Goal: Information Seeking & Learning: Check status

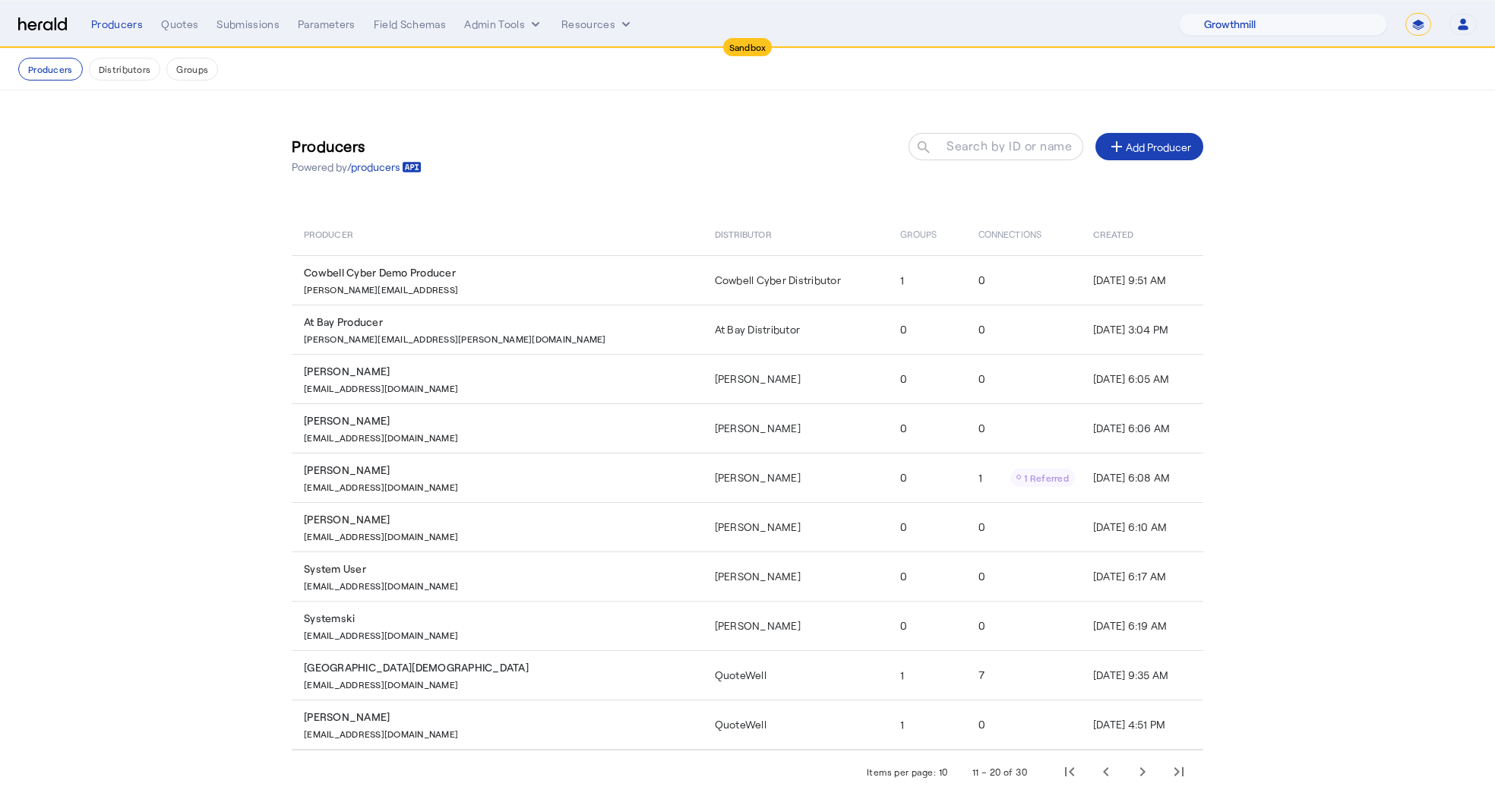
select select "pfm_z9k1_growthmill"
select select "*******"
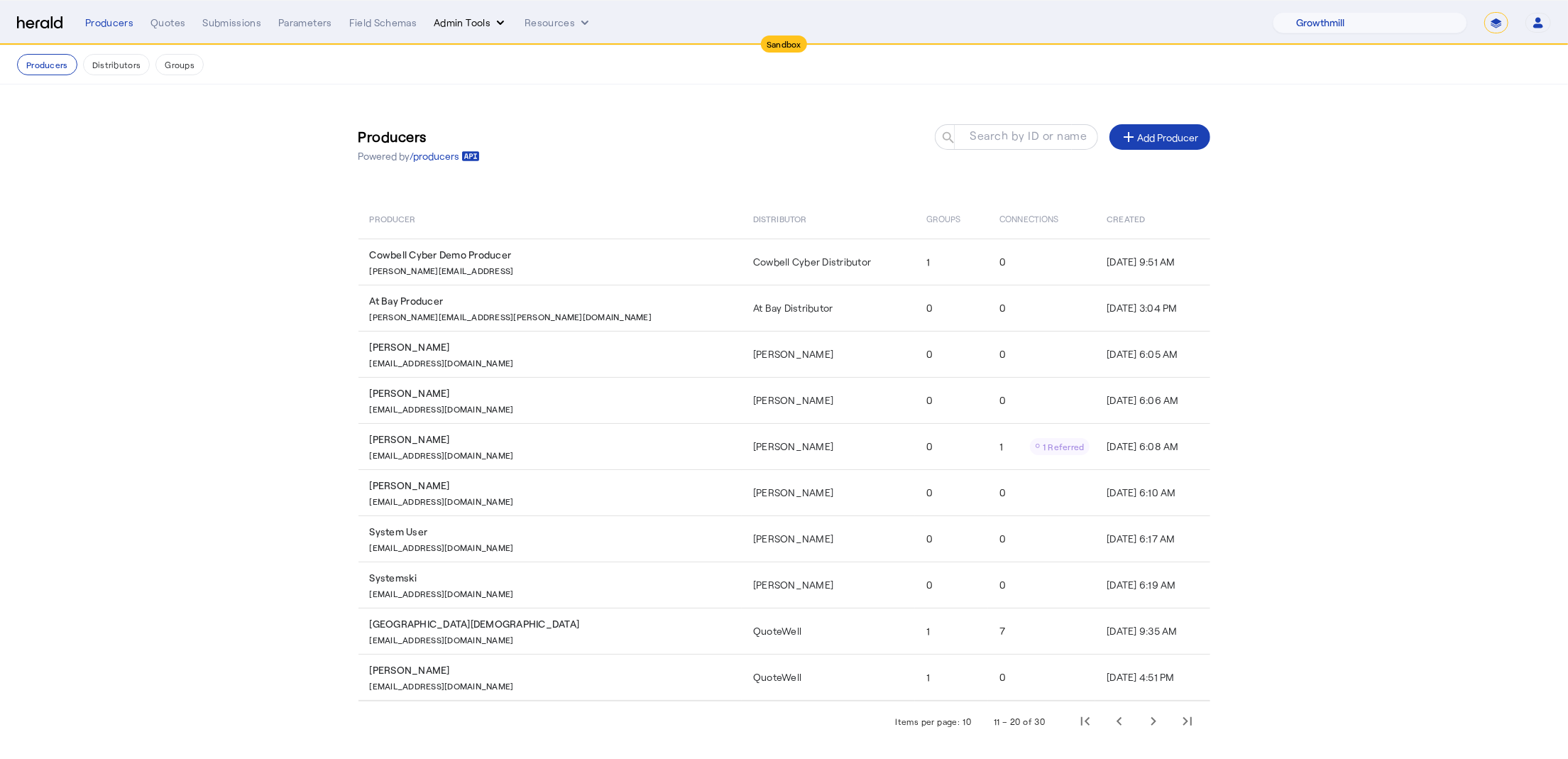
click at [490, 18] on button "Admin Tools" at bounding box center [471, 22] width 73 height 15
click at [1396, 23] on div at bounding box center [784, 379] width 1568 height 759
click at [1396, 23] on select "1Fort Acrisure Acturis Affinity Advisors Affinity Risk Agentero AmWins Anzen Ao…" at bounding box center [1371, 22] width 195 height 21
select select "pfm_het1_herald_envoy"
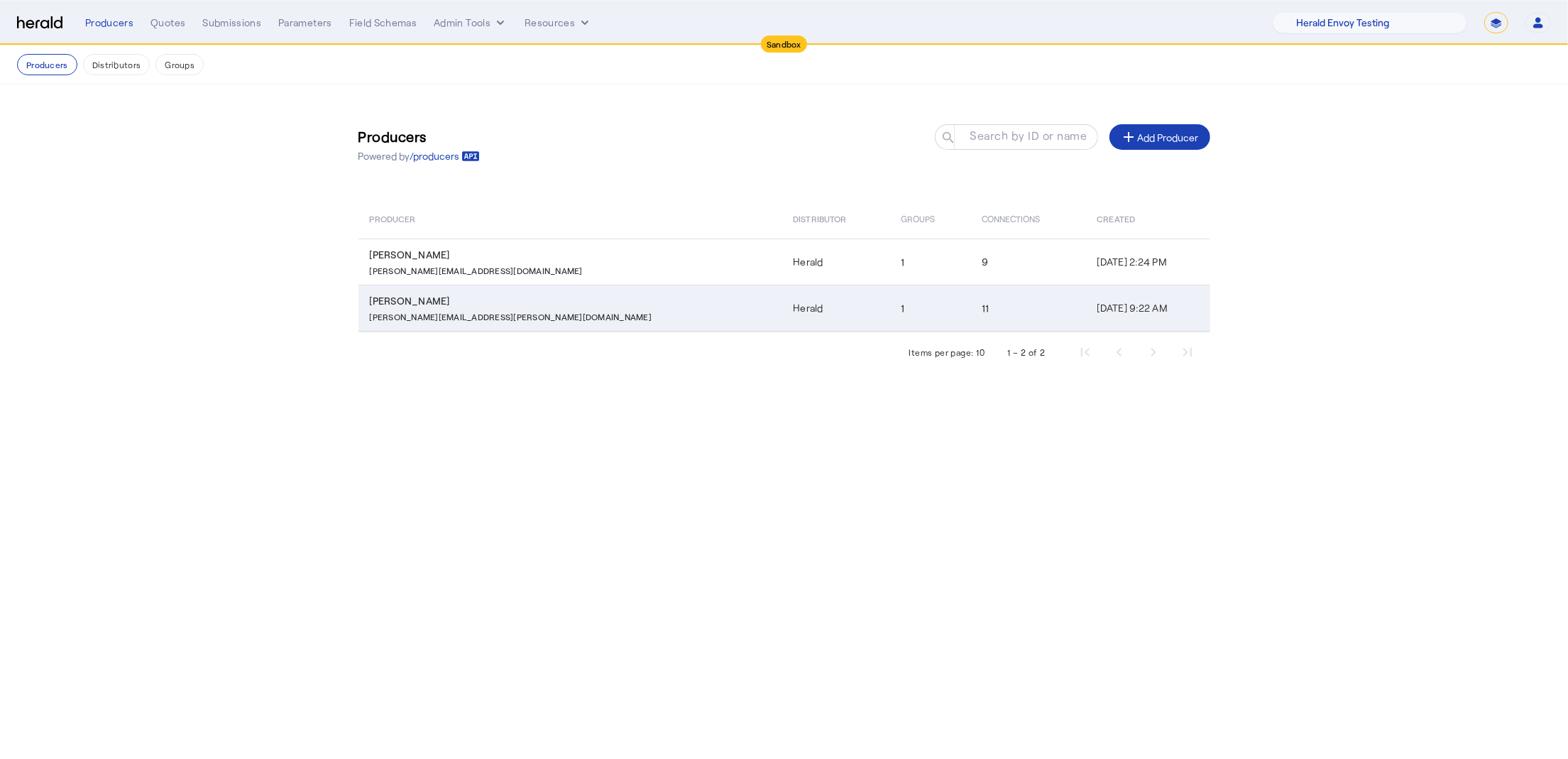
click at [532, 292] on td "[PERSON_NAME] [PERSON_NAME][EMAIL_ADDRESS][PERSON_NAME][DOMAIN_NAME]" at bounding box center [570, 307] width 424 height 47
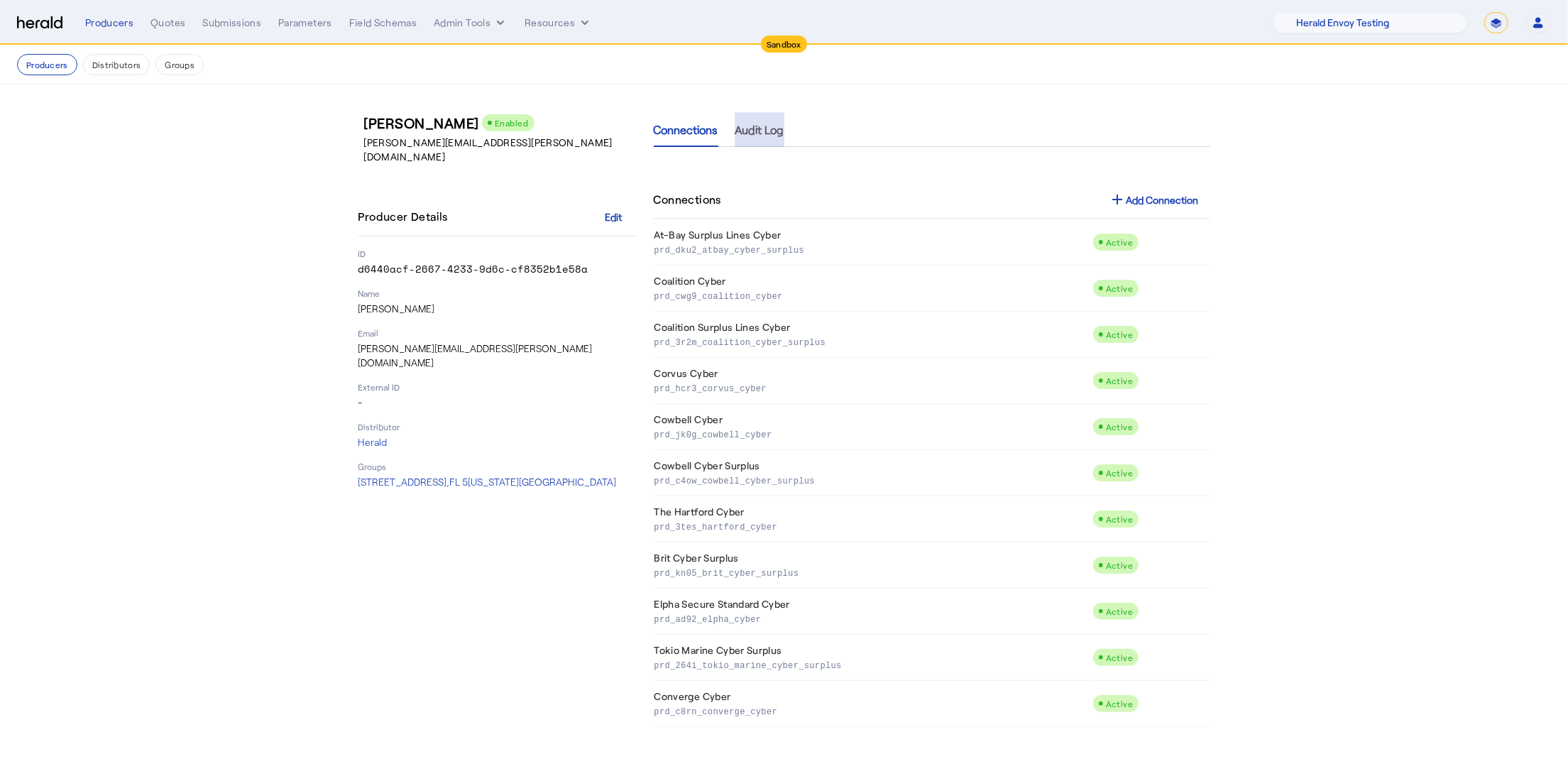
click at [743, 131] on span "Audit Log" at bounding box center [759, 129] width 49 height 11
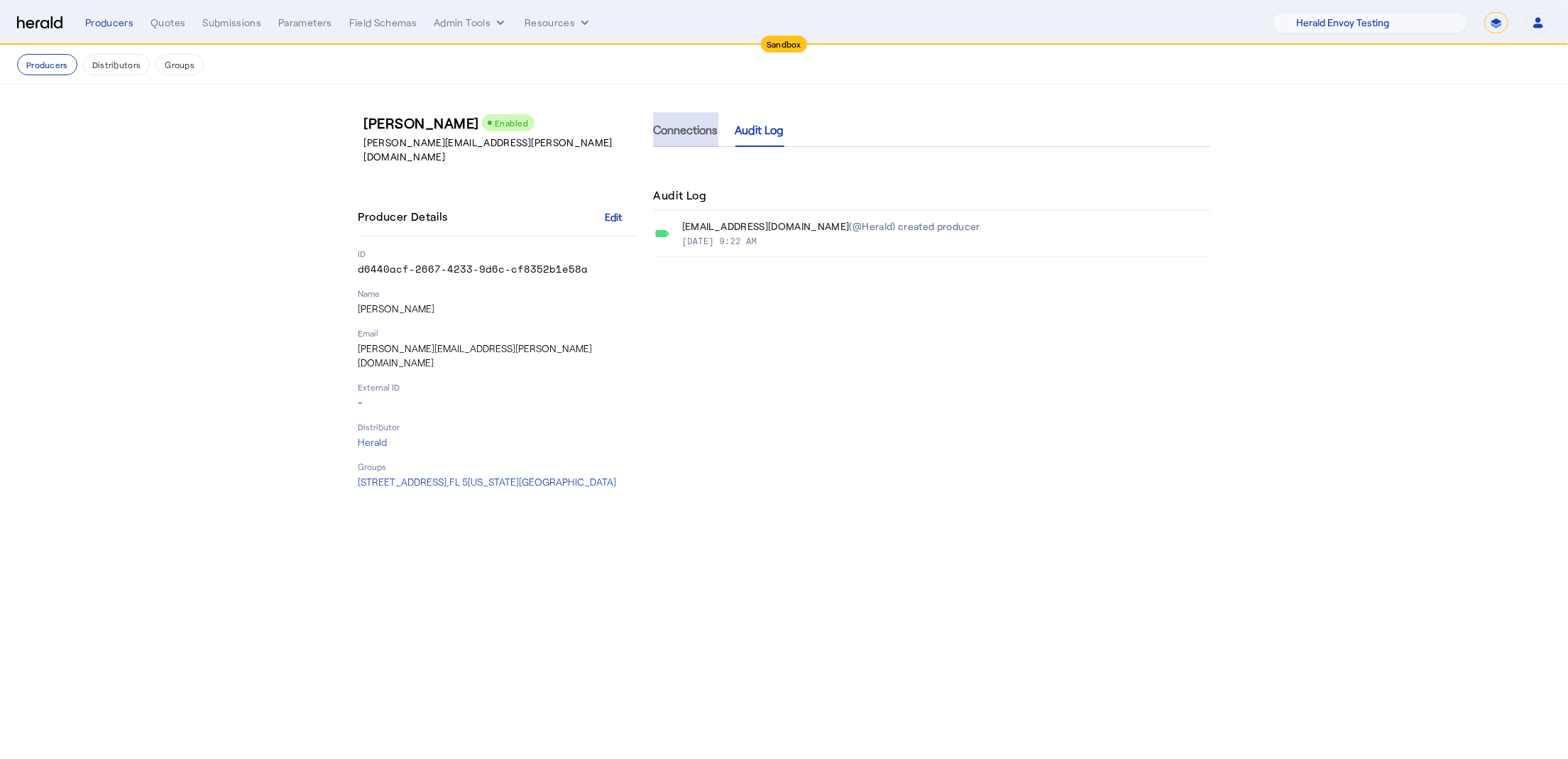
click at [688, 129] on span "Connections" at bounding box center [687, 129] width 65 height 11
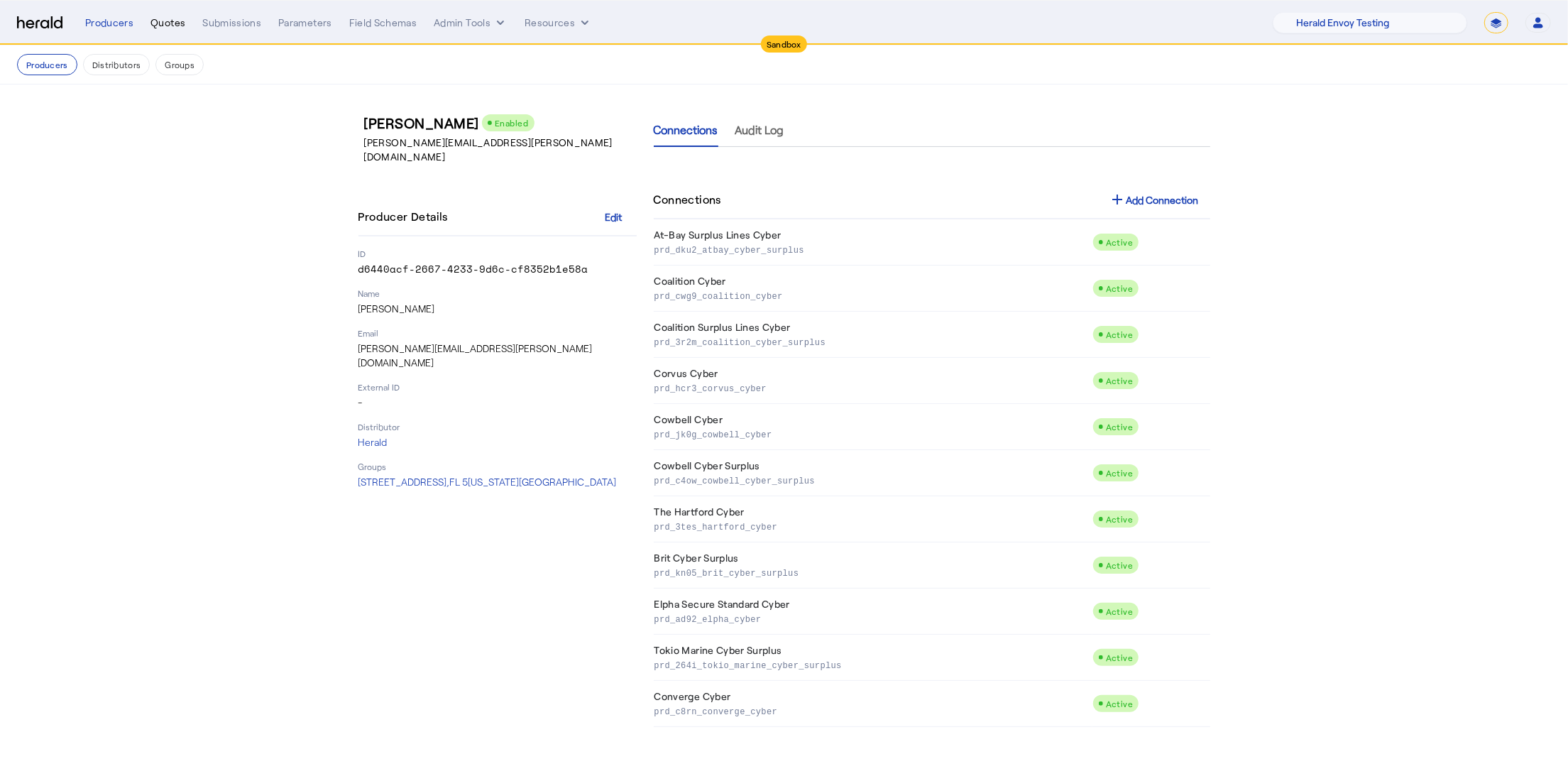
click at [170, 23] on div "Quotes" at bounding box center [167, 22] width 35 height 15
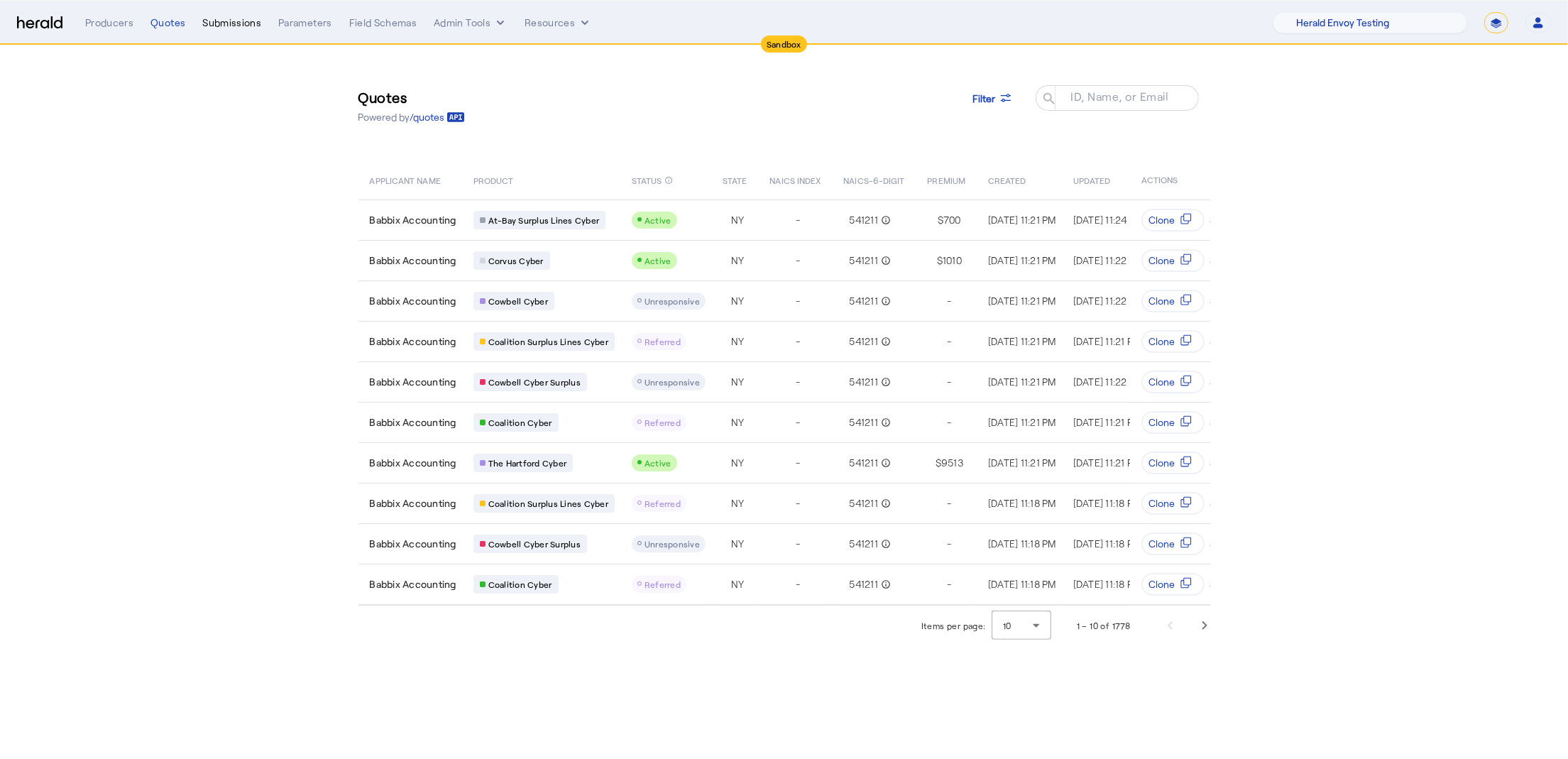
click at [242, 19] on div "Submissions" at bounding box center [231, 22] width 59 height 15
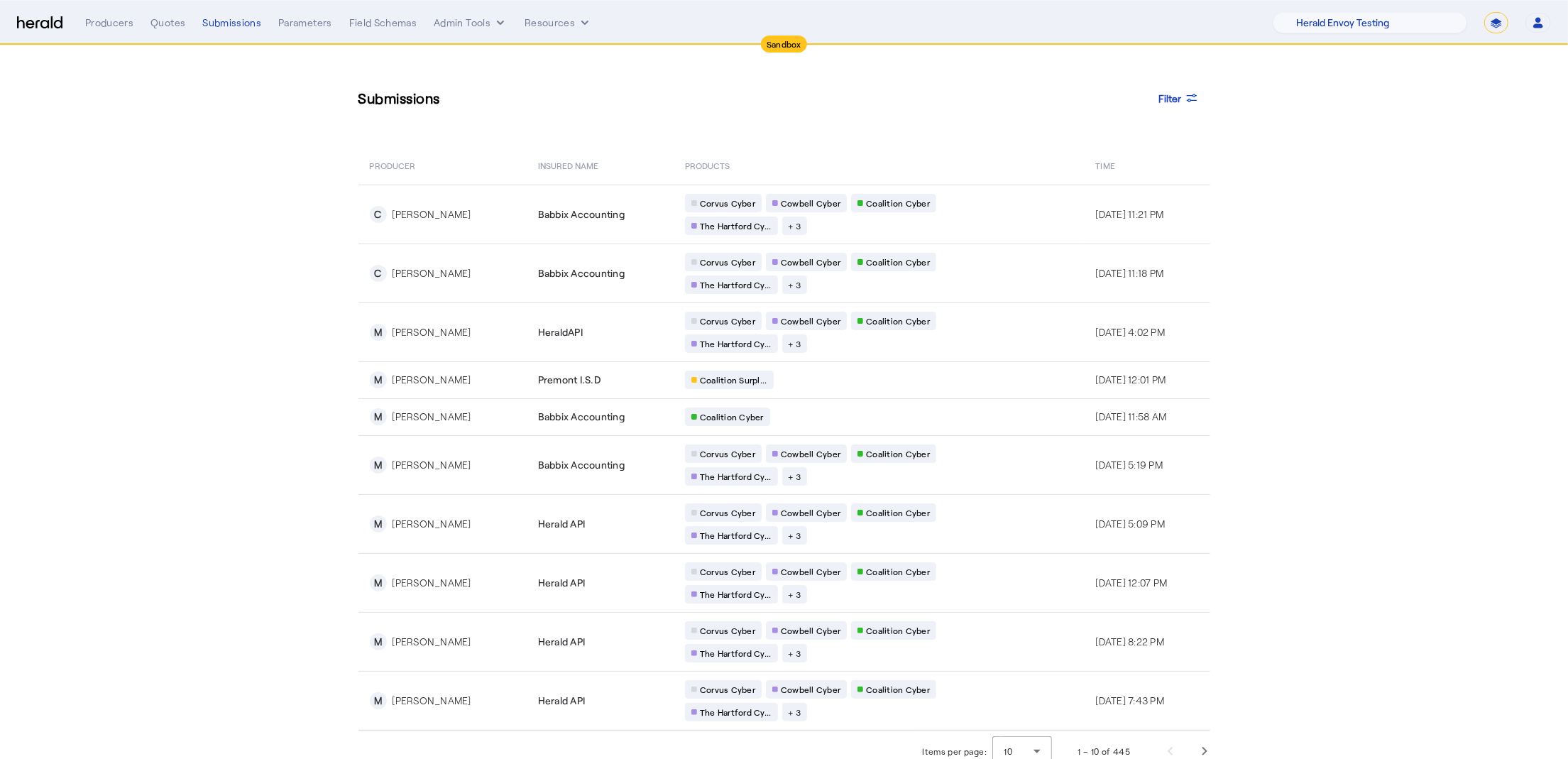
click at [331, 22] on div "Producers Quotes Submissions Parameters Field Schemas Admin Tools Resources" at bounding box center [679, 22] width 1188 height 15
click at [385, 15] on div "Field Schemas" at bounding box center [383, 22] width 68 height 15
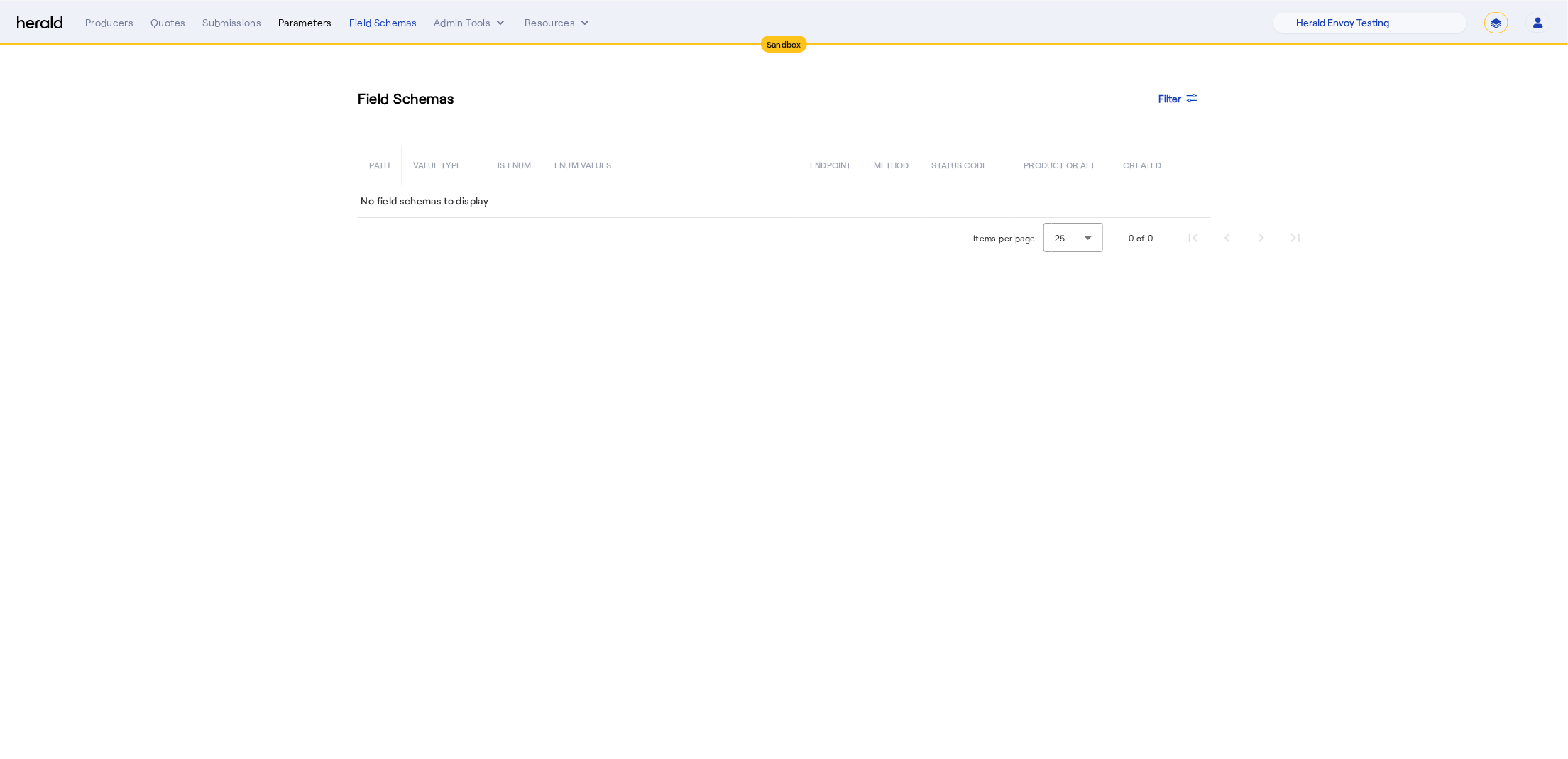
click at [327, 21] on div "Parameters" at bounding box center [305, 22] width 54 height 15
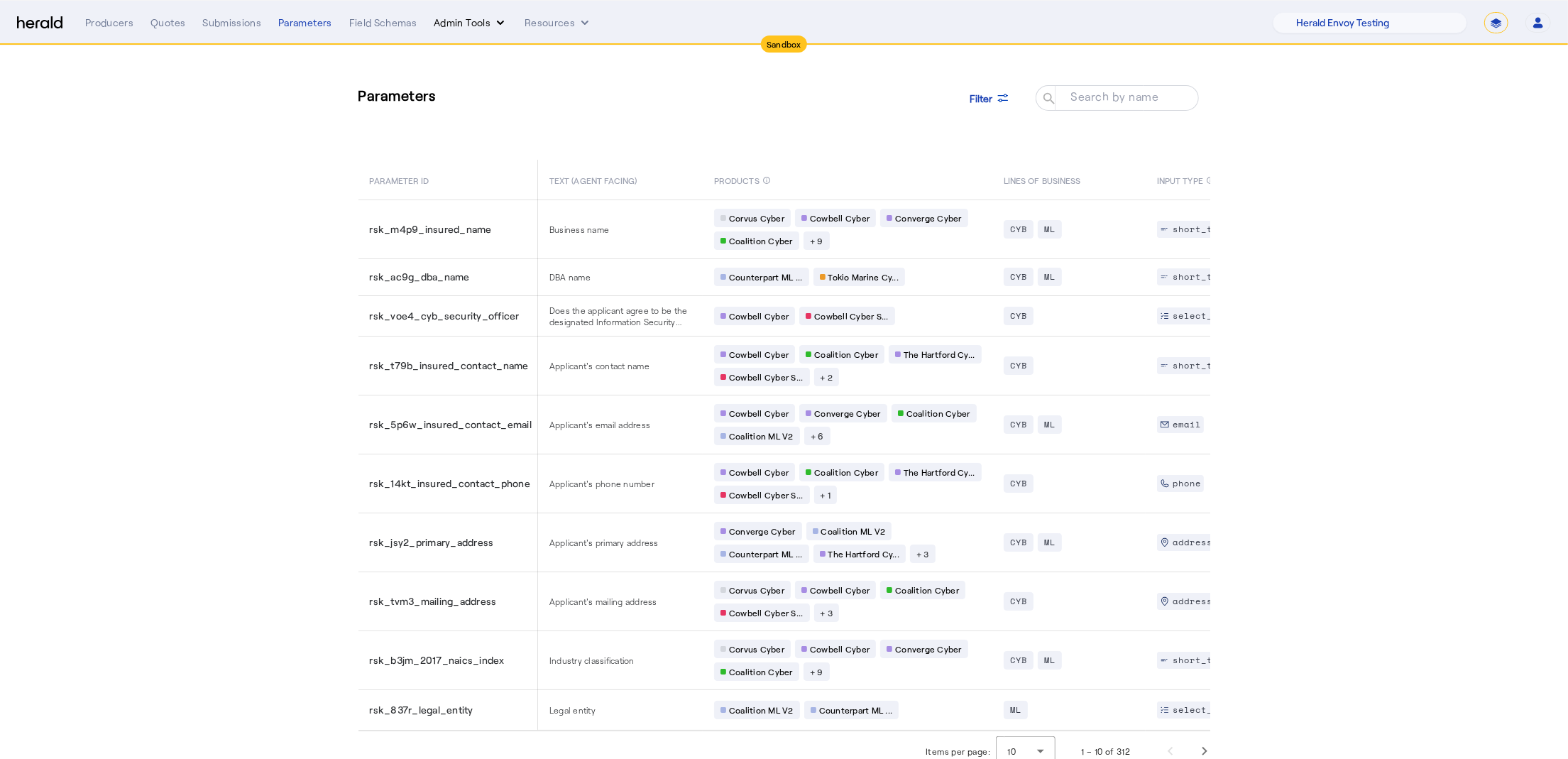
click at [476, 27] on button "Admin Tools" at bounding box center [471, 22] width 73 height 15
click at [125, 19] on div at bounding box center [784, 379] width 1568 height 759
click at [114, 23] on div "Producers" at bounding box center [109, 22] width 49 height 15
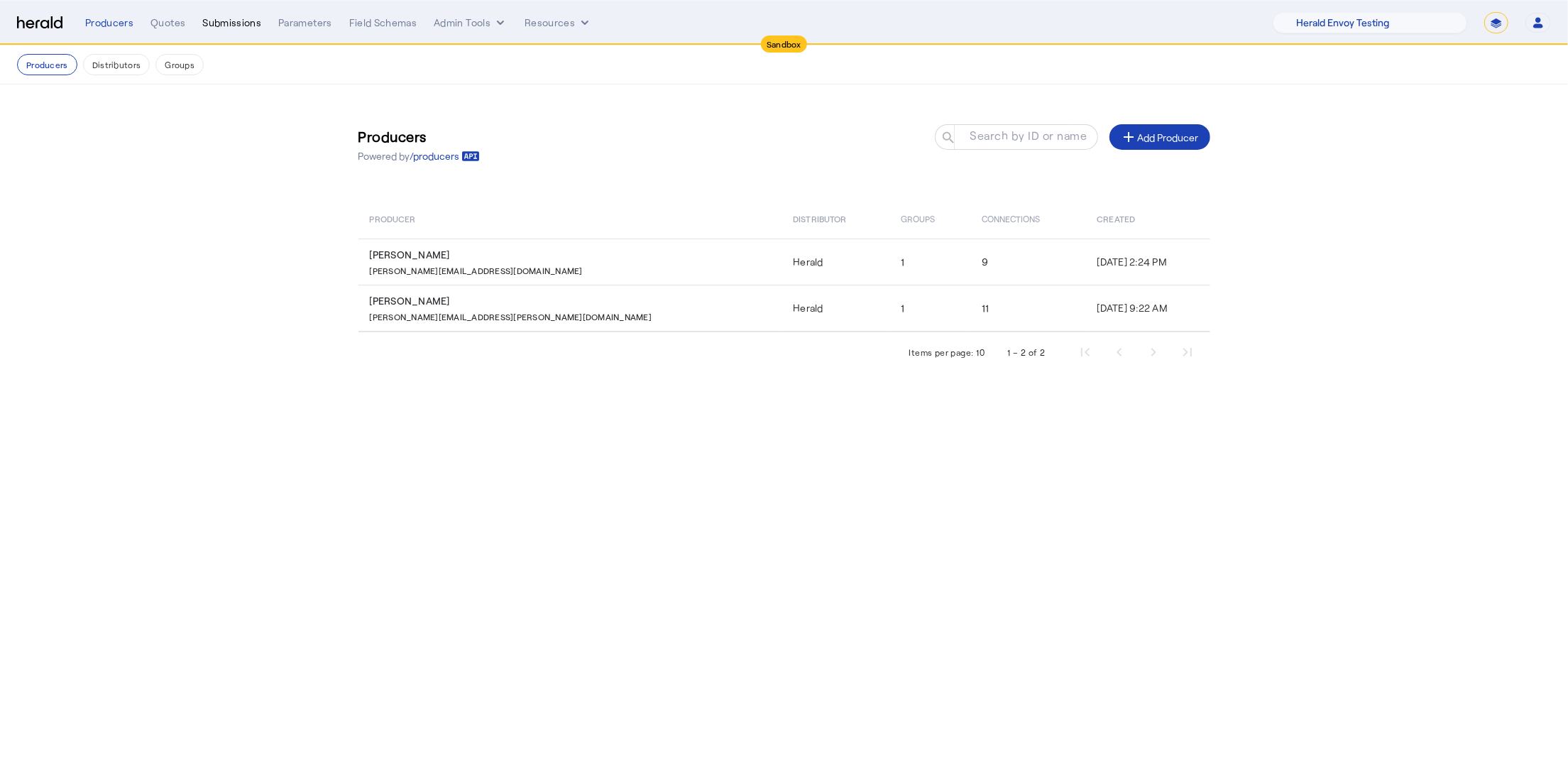
click at [231, 18] on div "Submissions" at bounding box center [231, 22] width 59 height 15
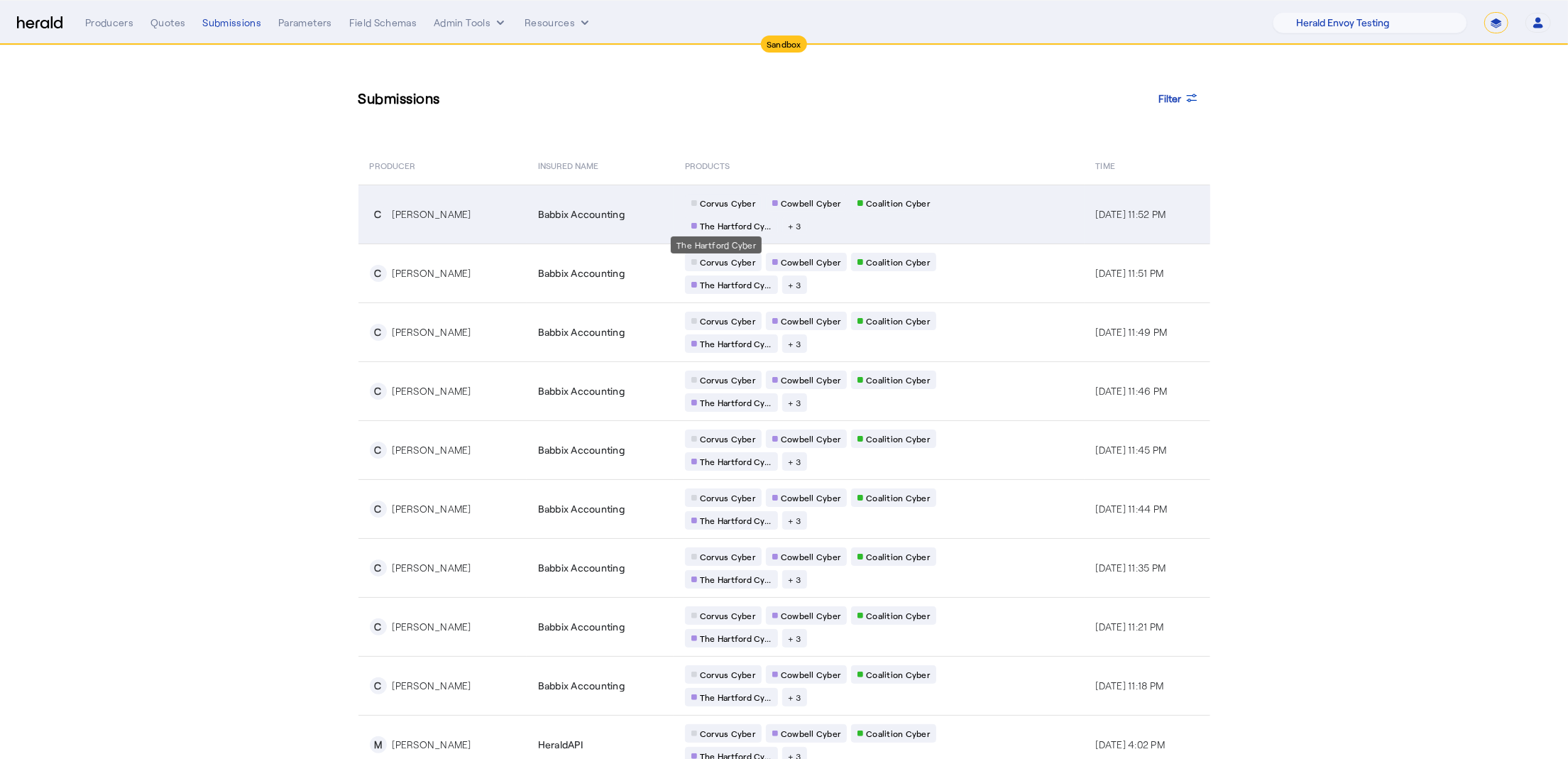
click at [718, 220] on span "The Hartford Cy..." at bounding box center [736, 225] width 72 height 11
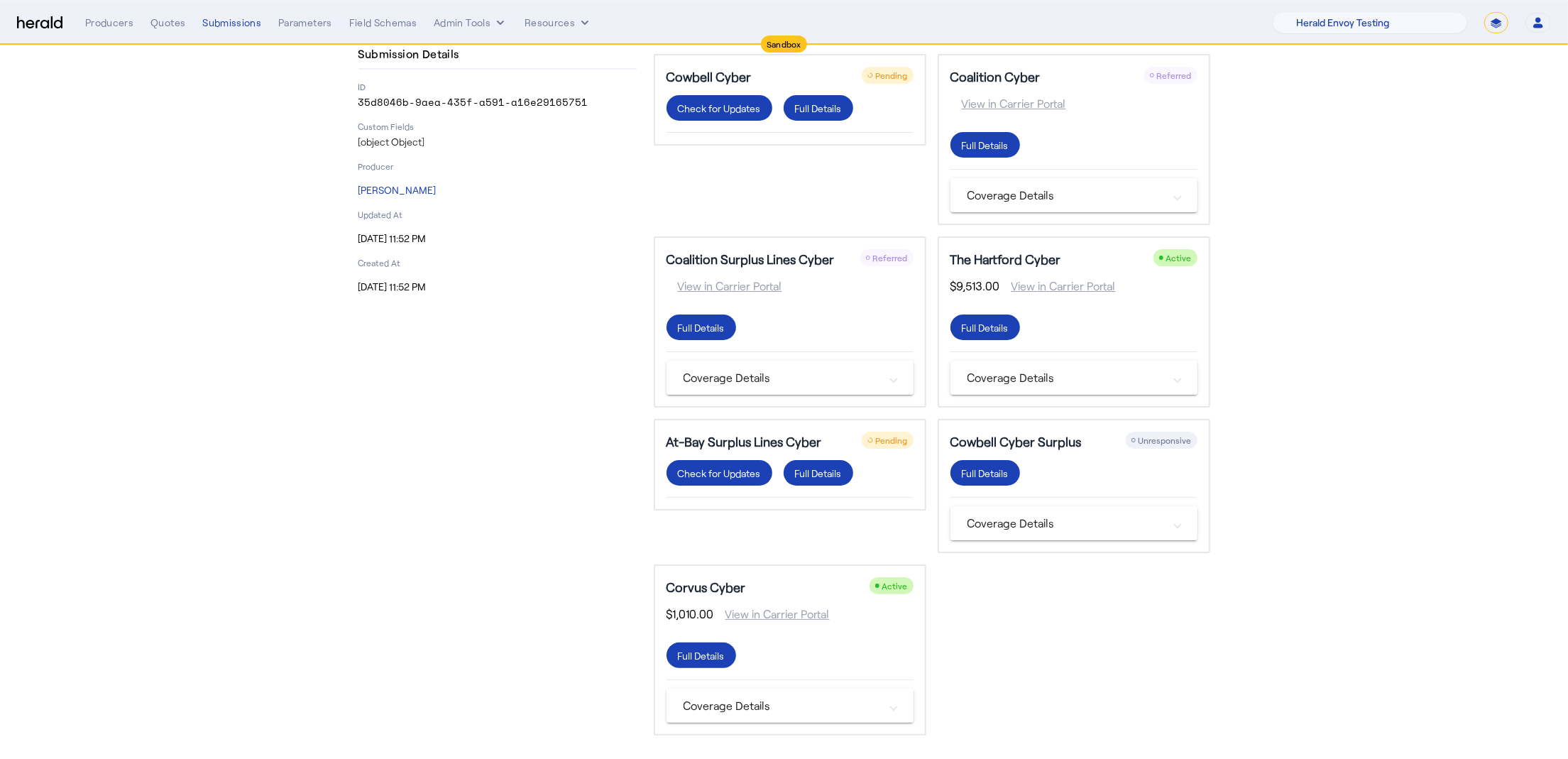
scroll to position [90, 0]
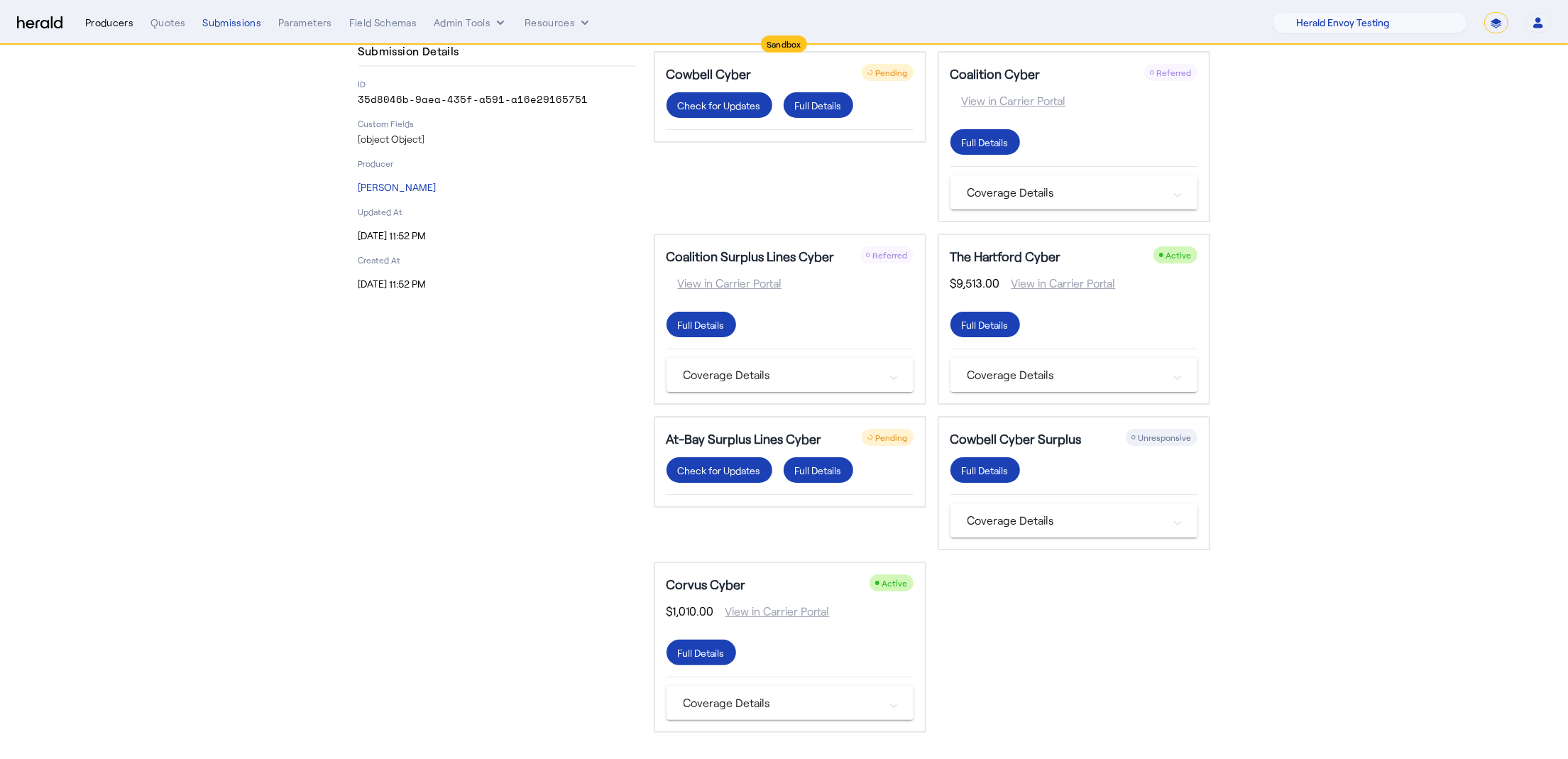
click at [118, 20] on div "Producers" at bounding box center [109, 22] width 49 height 15
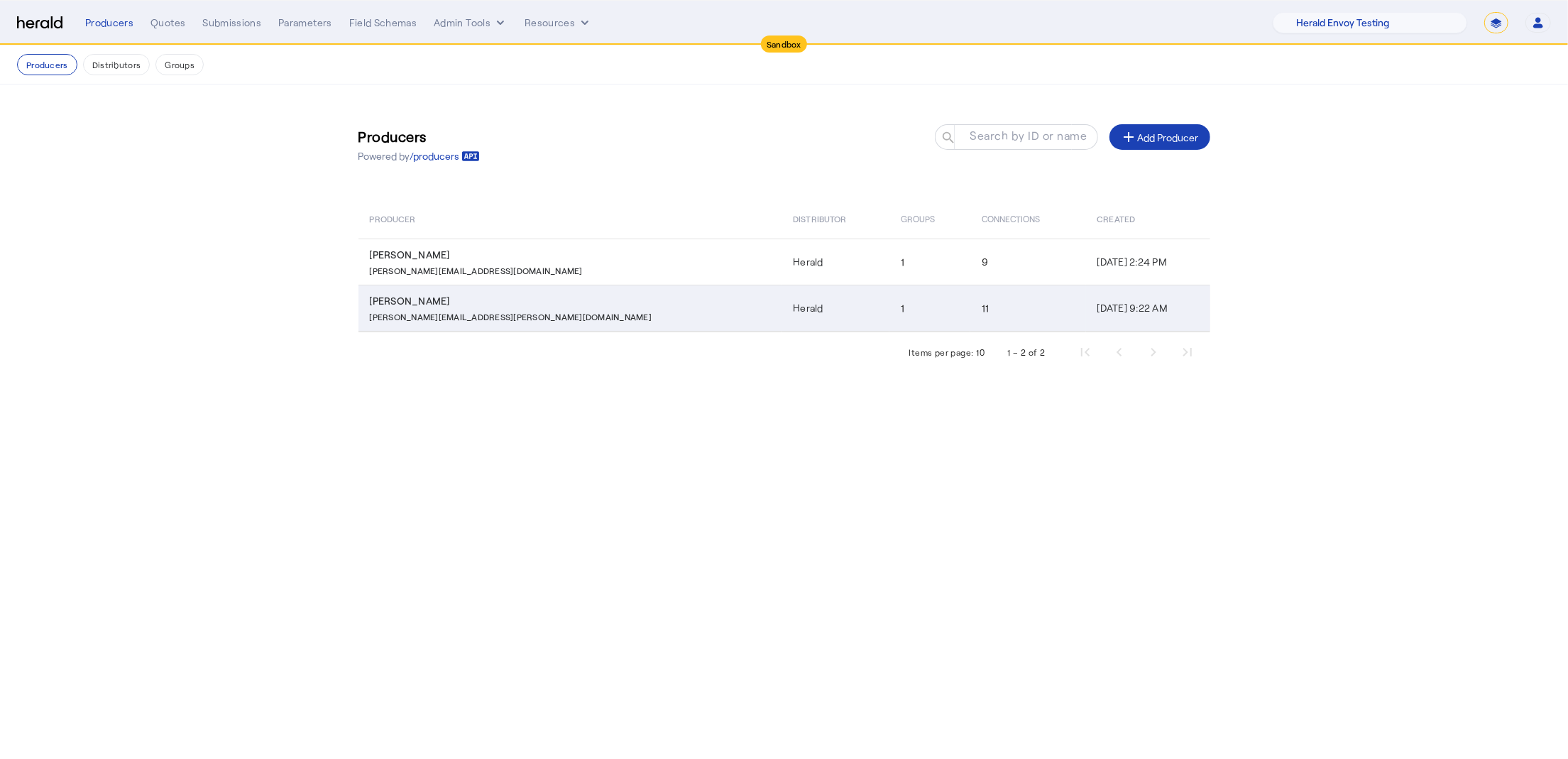
click at [446, 313] on p "[PERSON_NAME][EMAIL_ADDRESS][PERSON_NAME][DOMAIN_NAME]" at bounding box center [511, 315] width 283 height 15
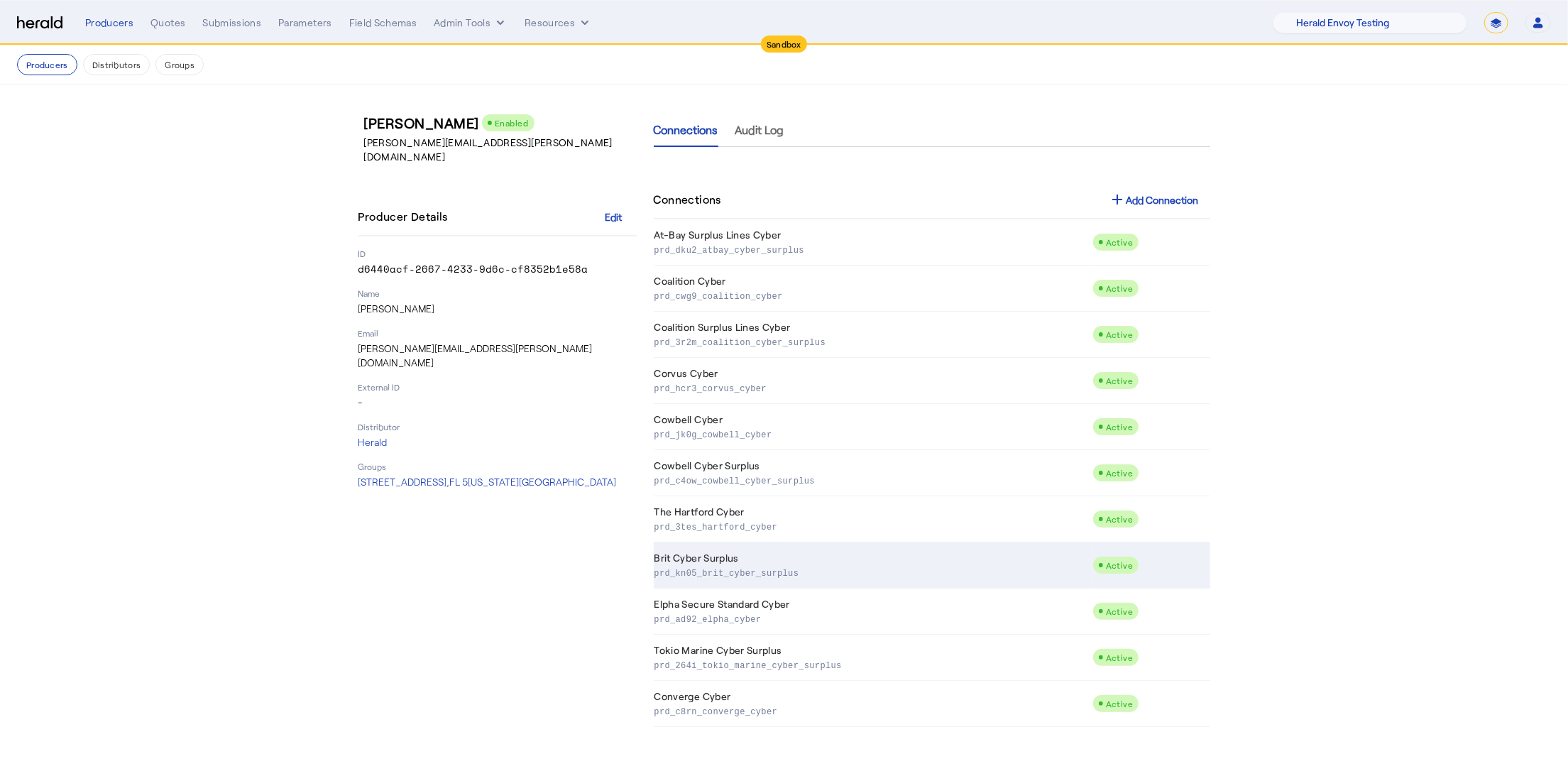
drag, startPoint x: 813, startPoint y: 571, endPoint x: 655, endPoint y: 574, distance: 158.0
click at [655, 574] on p "prd_kn05_brit_cyber_surplus" at bounding box center [871, 572] width 433 height 15
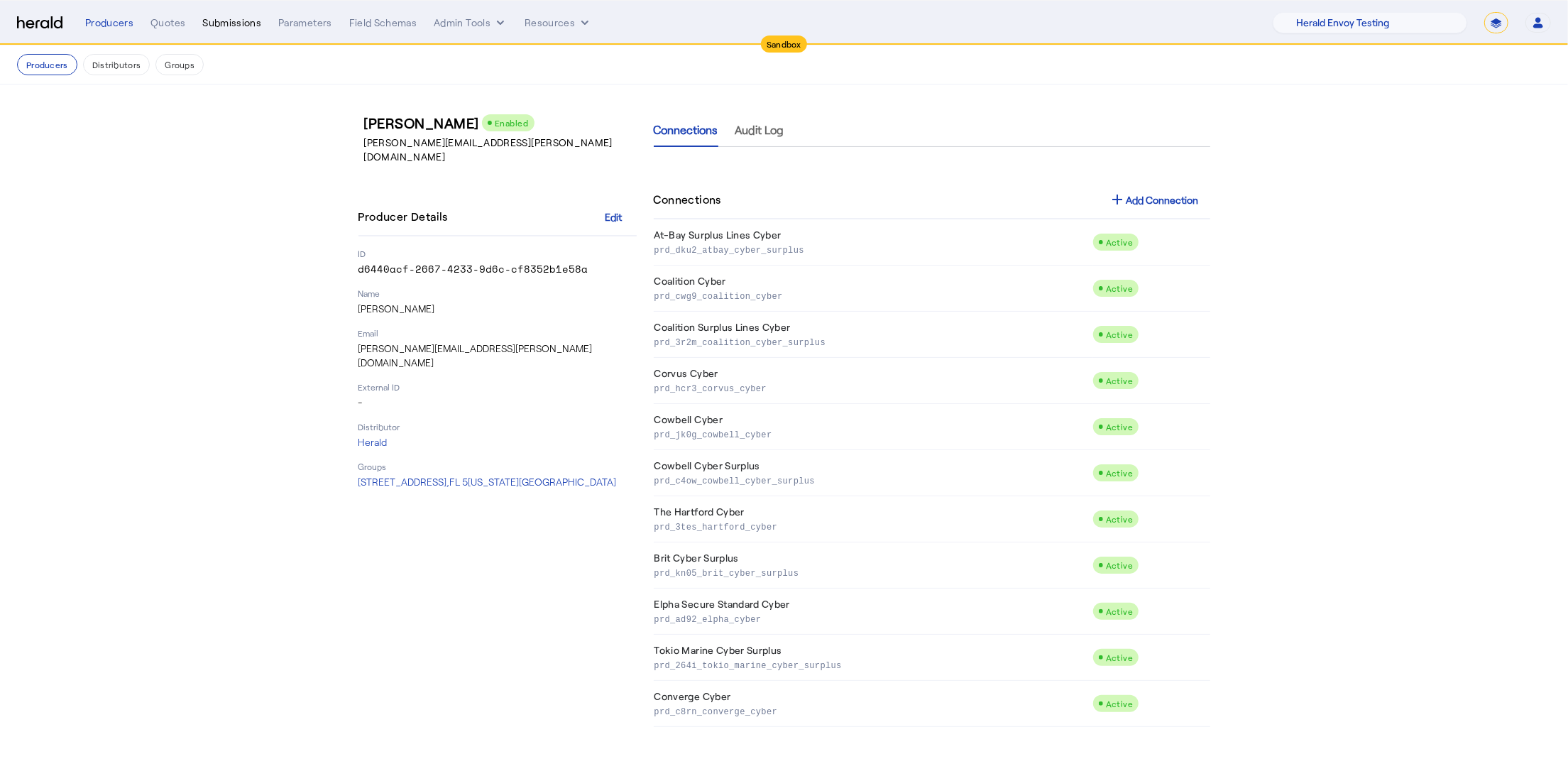
click at [213, 19] on div "Submissions" at bounding box center [231, 22] width 59 height 15
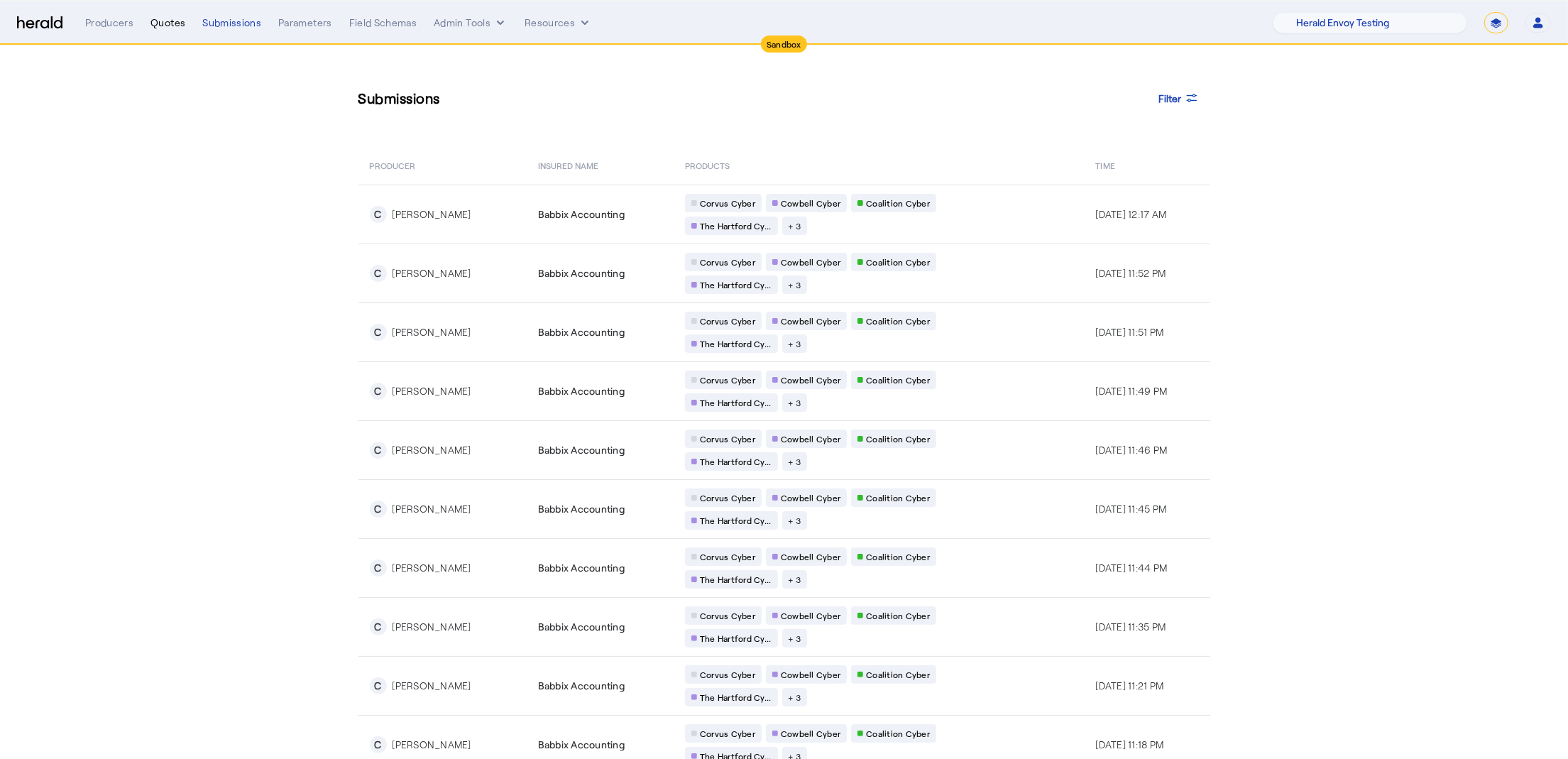
click at [167, 25] on div "Quotes" at bounding box center [167, 22] width 35 height 15
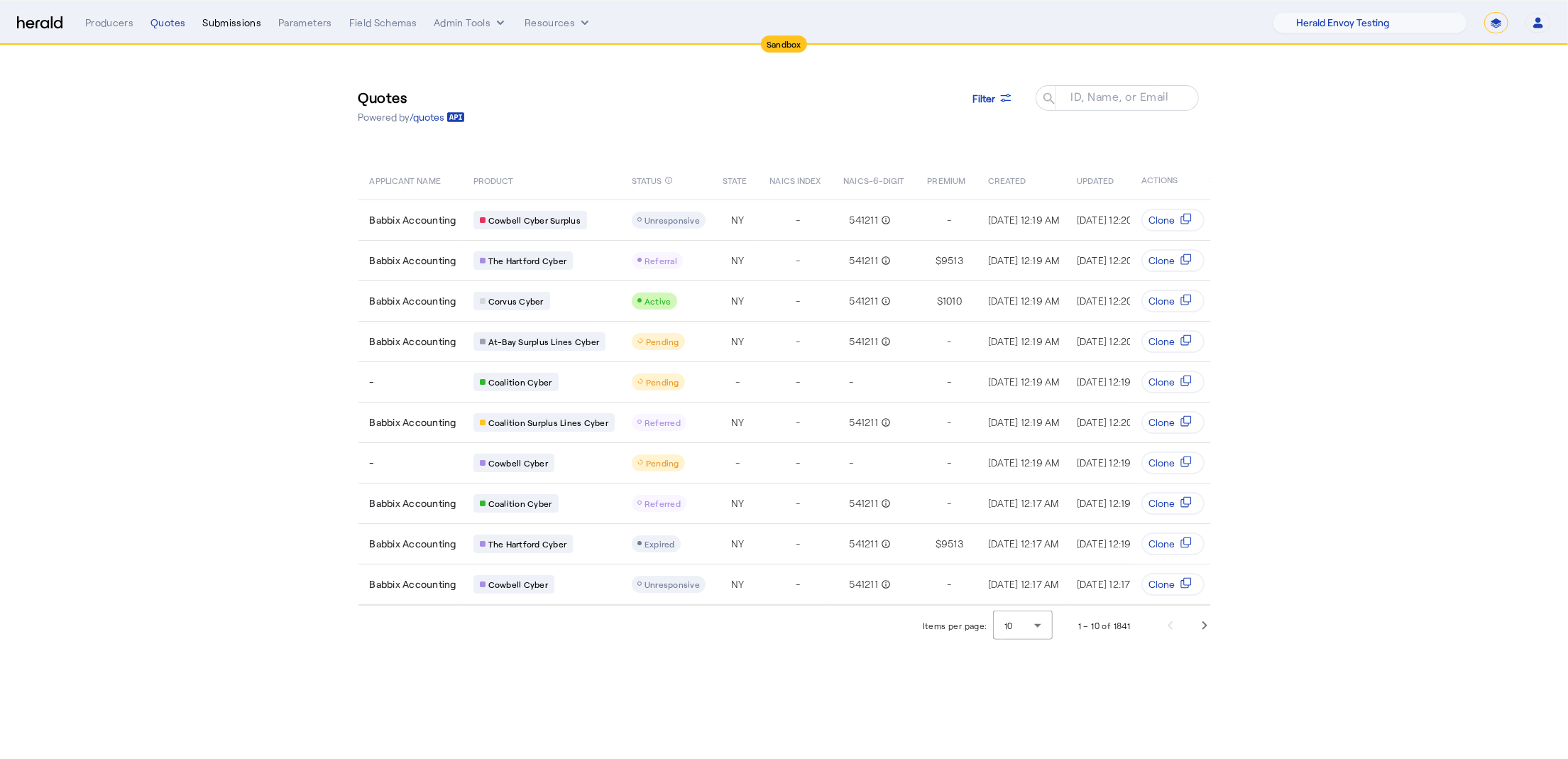
click at [237, 20] on div "Submissions" at bounding box center [231, 22] width 59 height 15
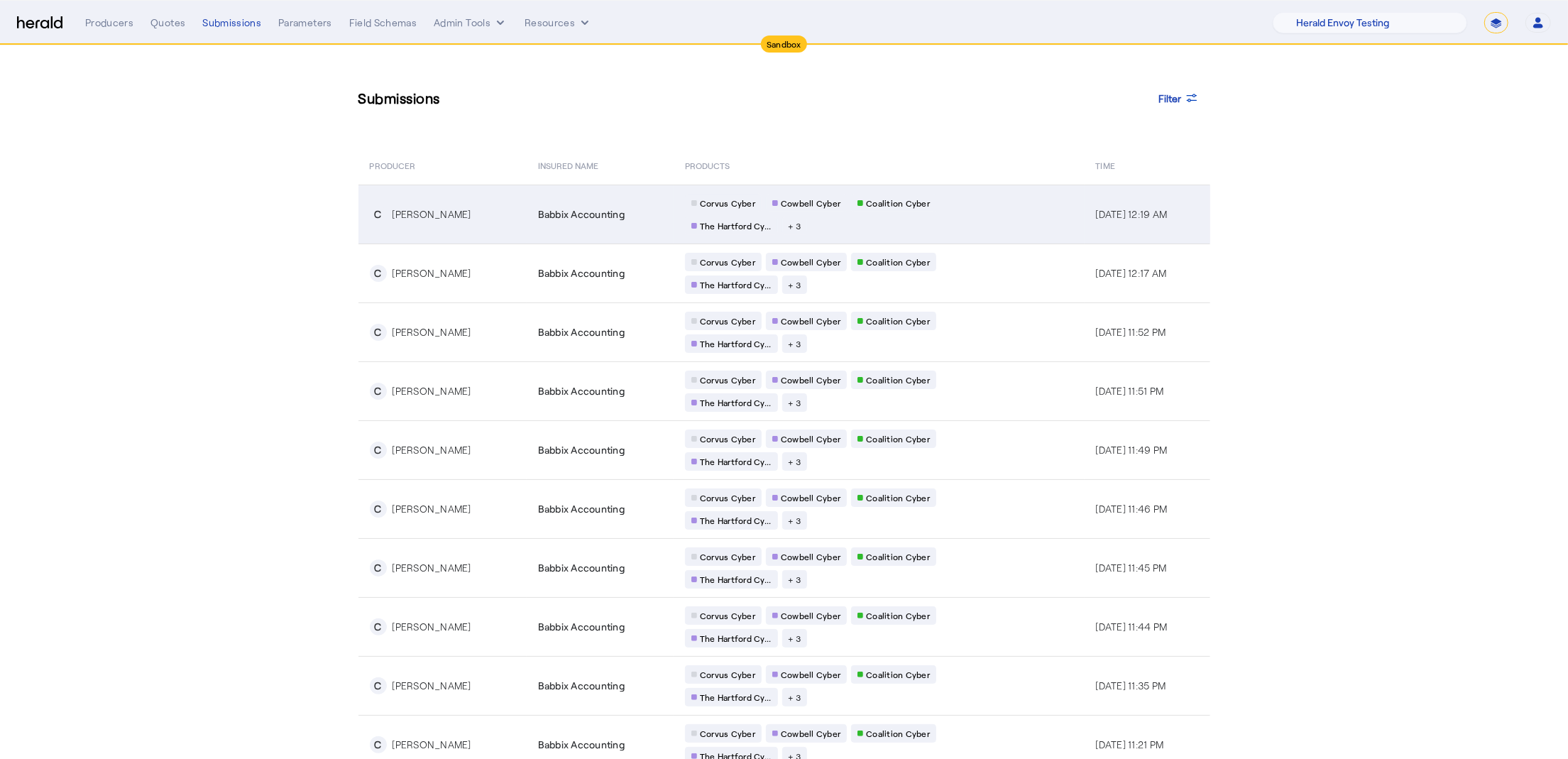
click at [773, 200] on icon "Table view of all submissions by your platform" at bounding box center [775, 202] width 6 height 6
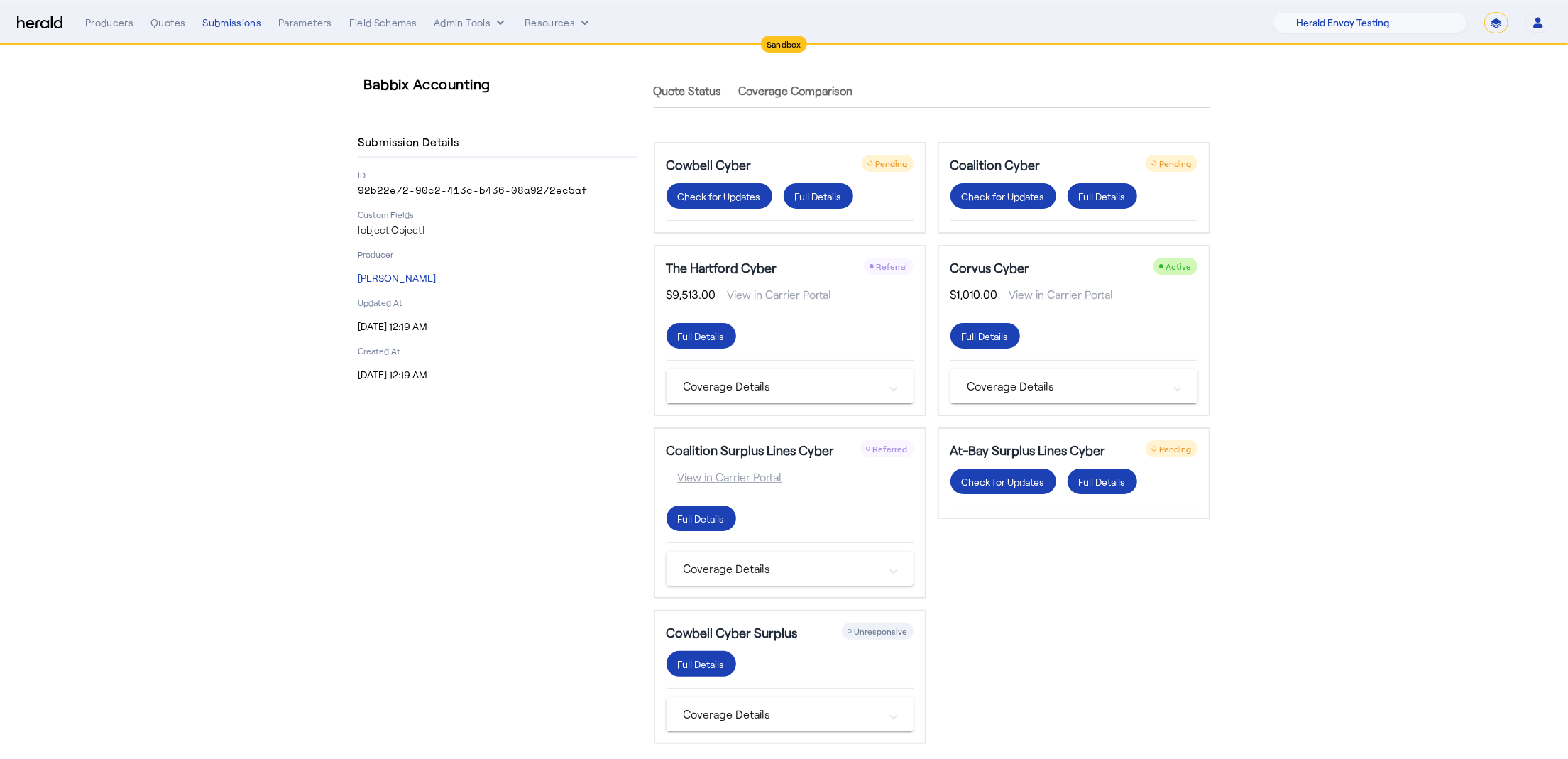
scroll to position [11, 0]
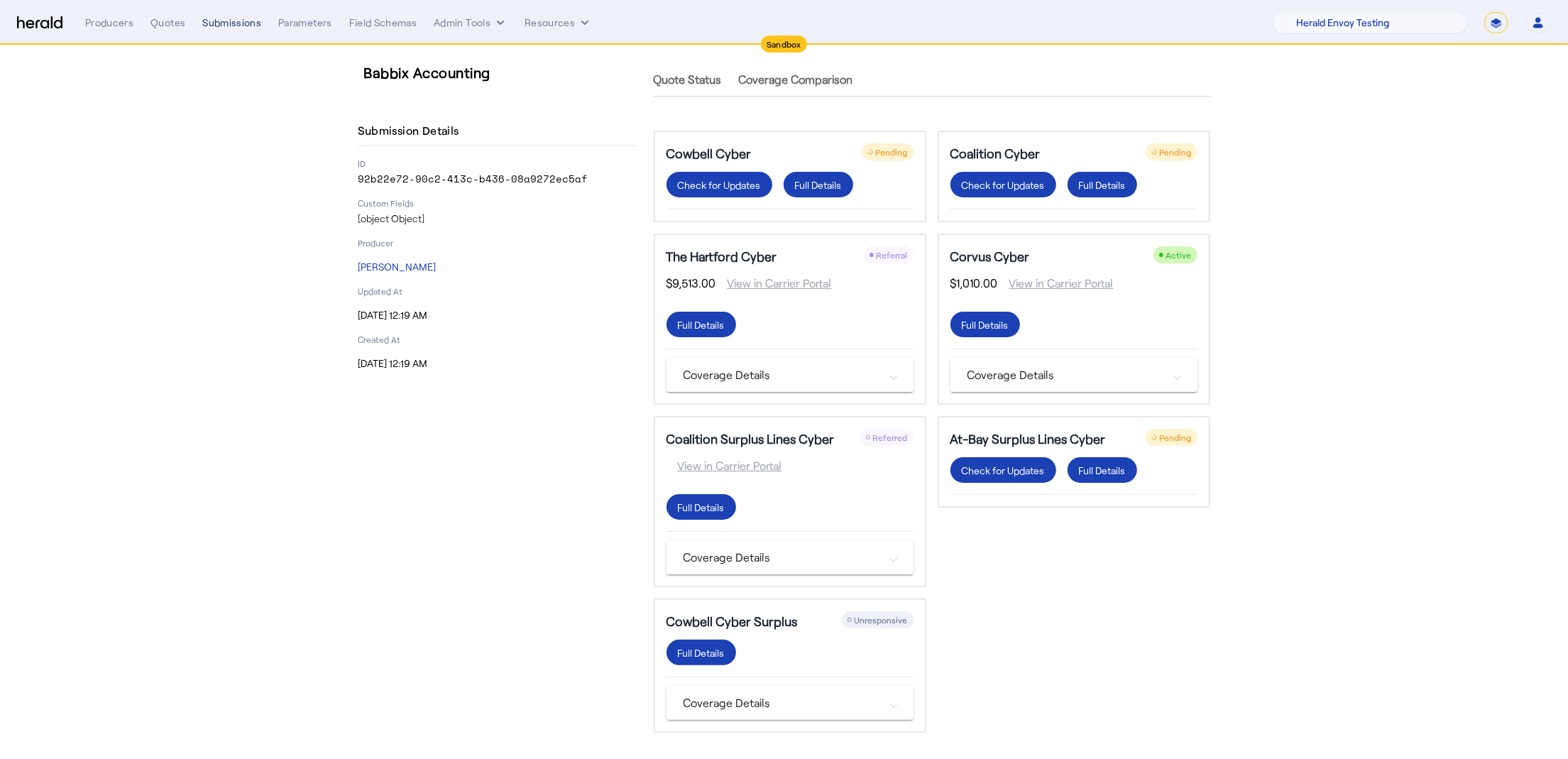
click at [238, 18] on div "Submissions" at bounding box center [231, 22] width 59 height 15
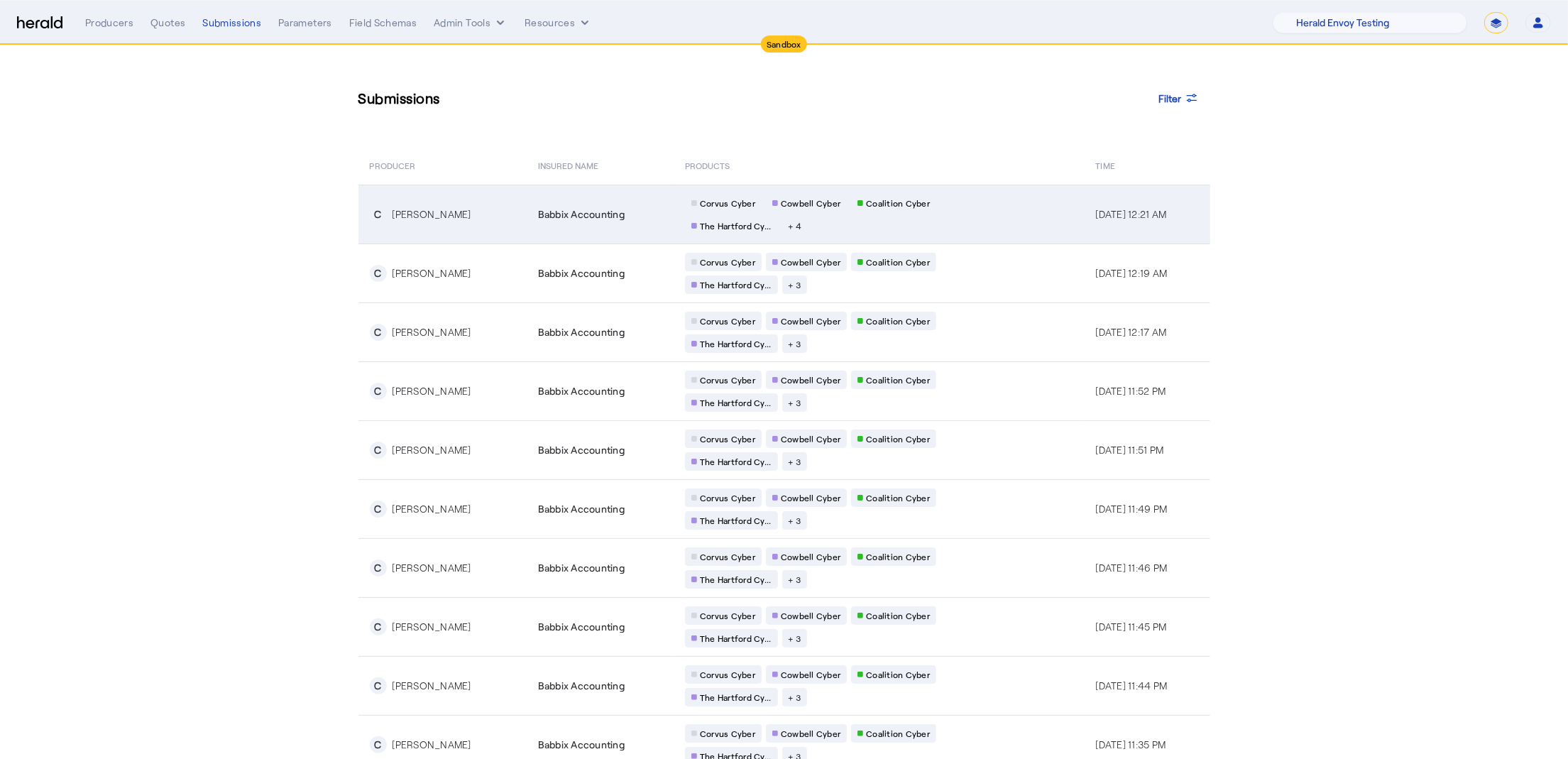
click at [499, 208] on div "C [PERSON_NAME]" at bounding box center [445, 214] width 151 height 17
